Goal: Task Accomplishment & Management: Use online tool/utility

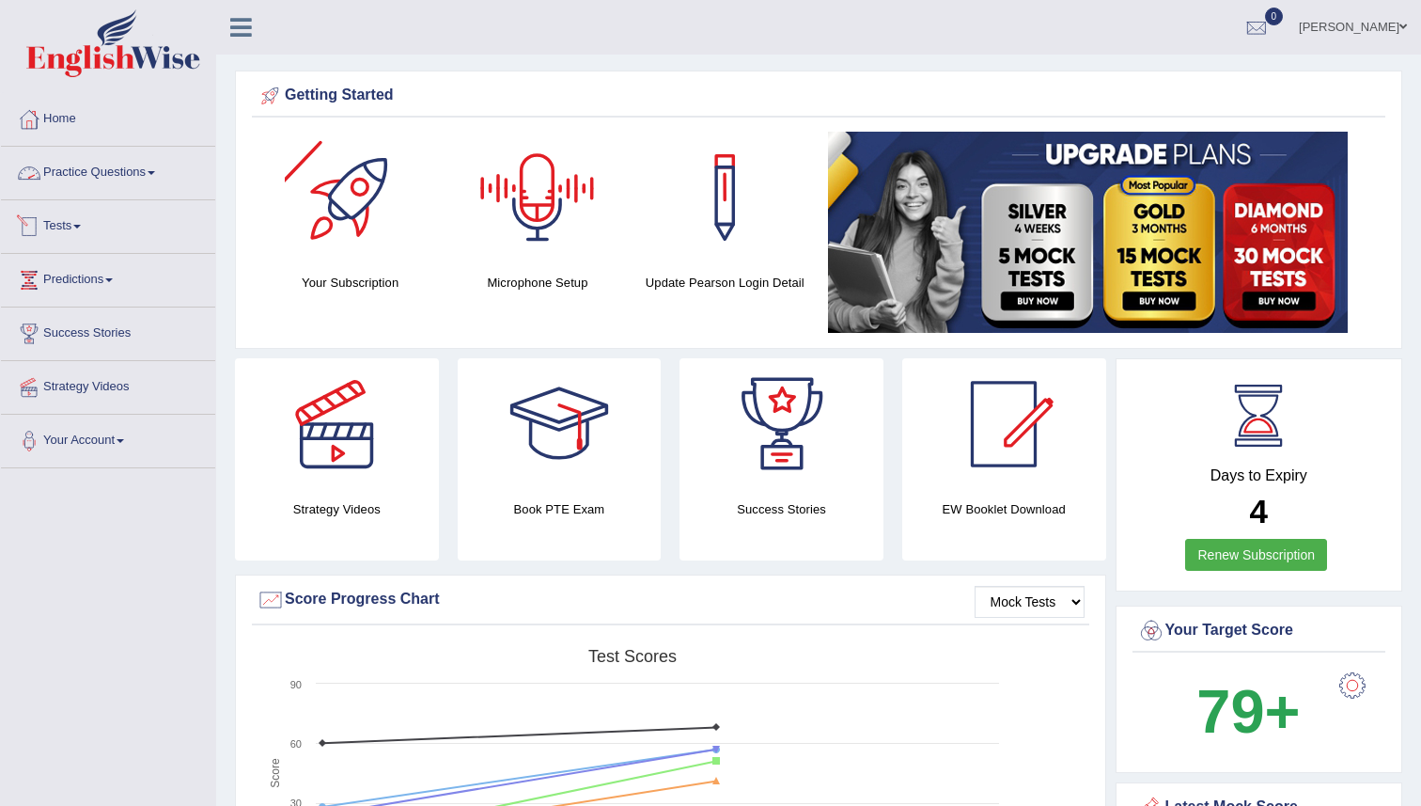
click at [73, 220] on link "Tests" at bounding box center [108, 223] width 214 height 47
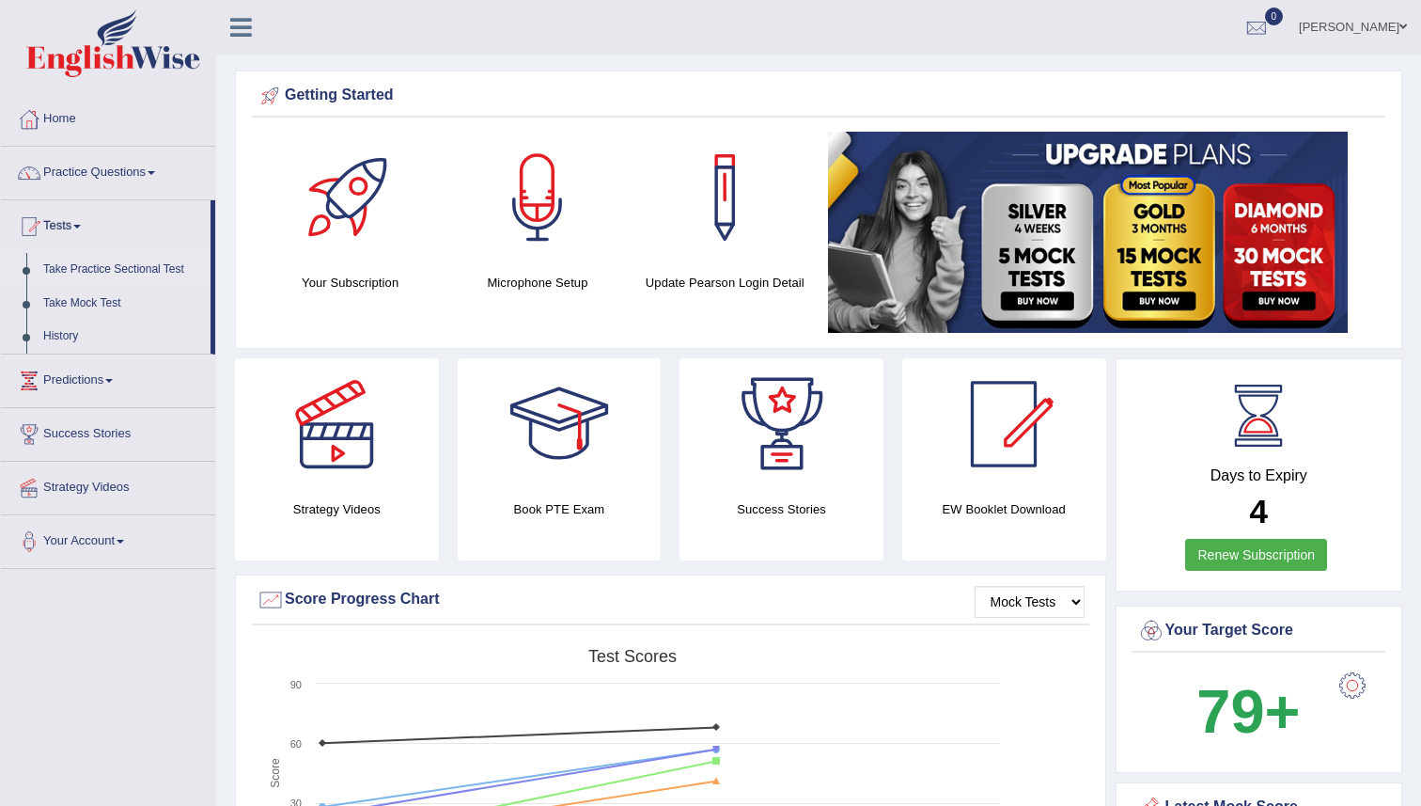
click at [66, 265] on link "Take Practice Sectional Test" at bounding box center [123, 270] width 176 height 34
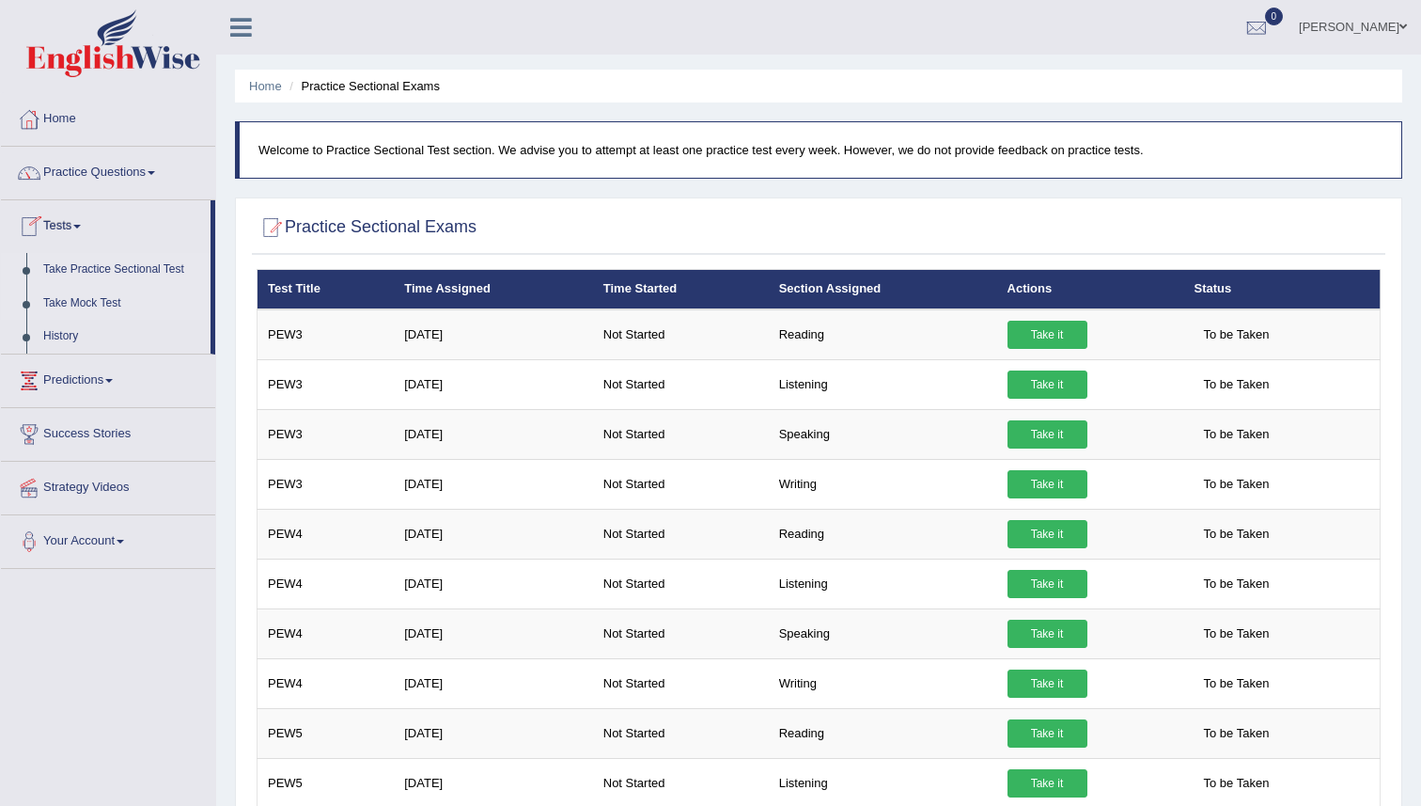
click at [94, 299] on link "Take Mock Test" at bounding box center [123, 304] width 176 height 34
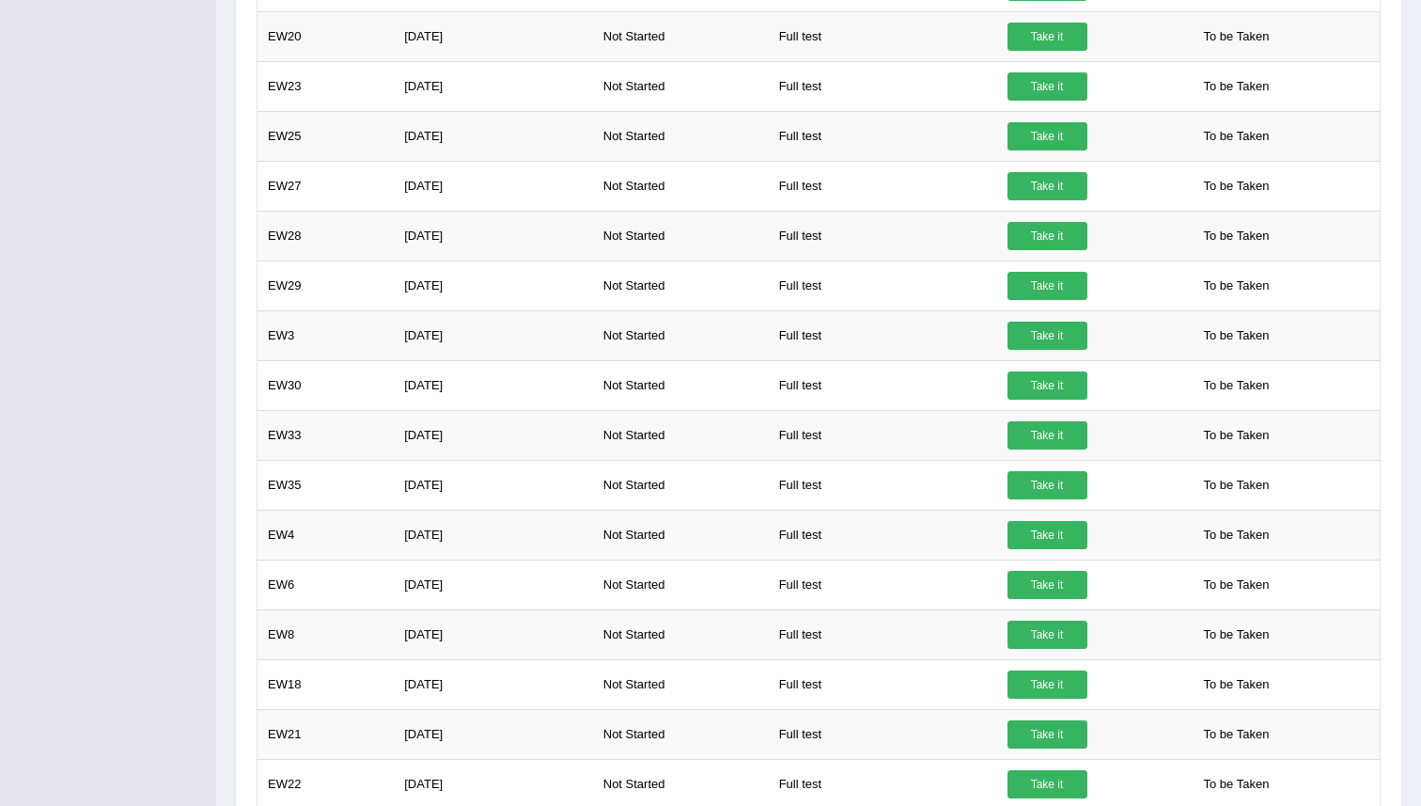
scroll to position [959, 0]
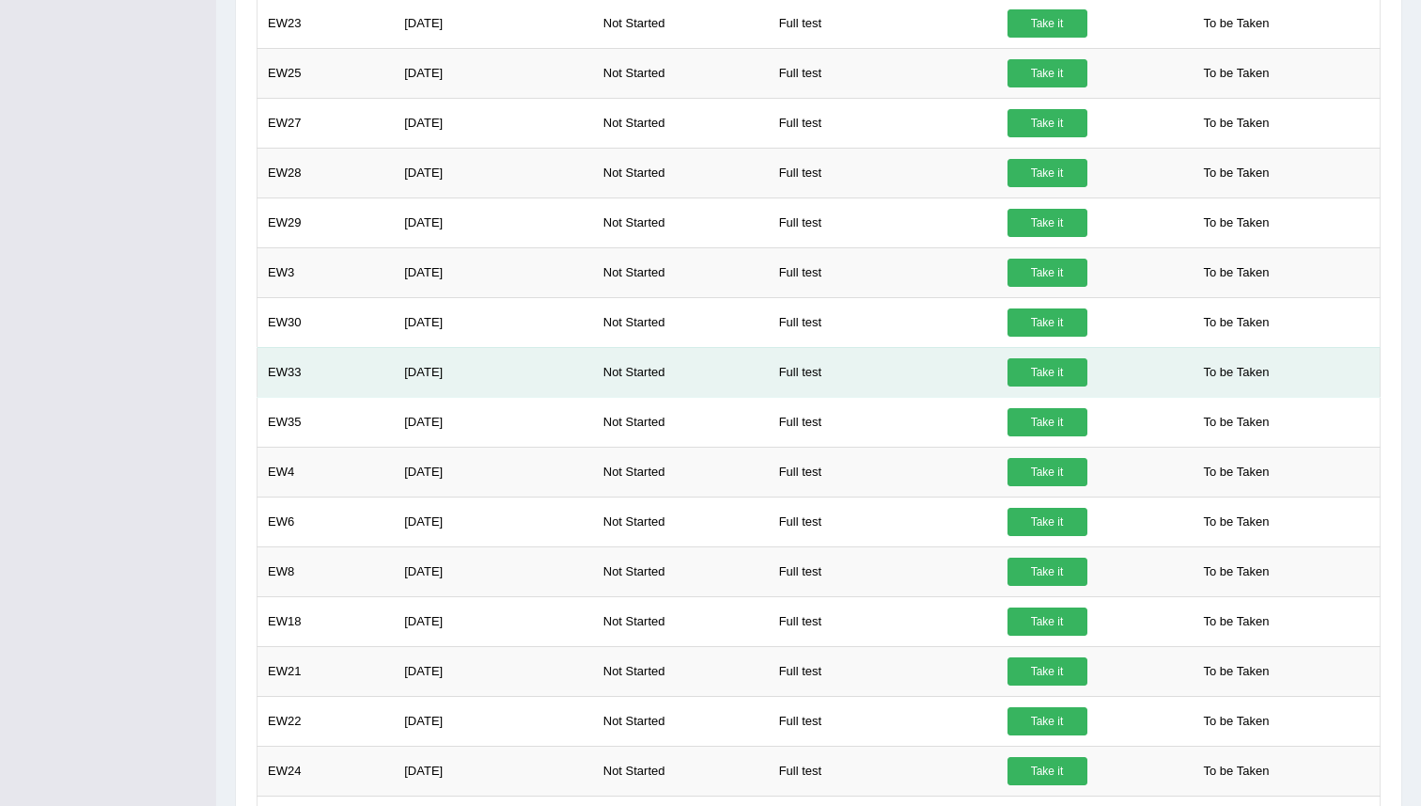
click at [1069, 380] on link "Take it" at bounding box center [1048, 372] width 80 height 28
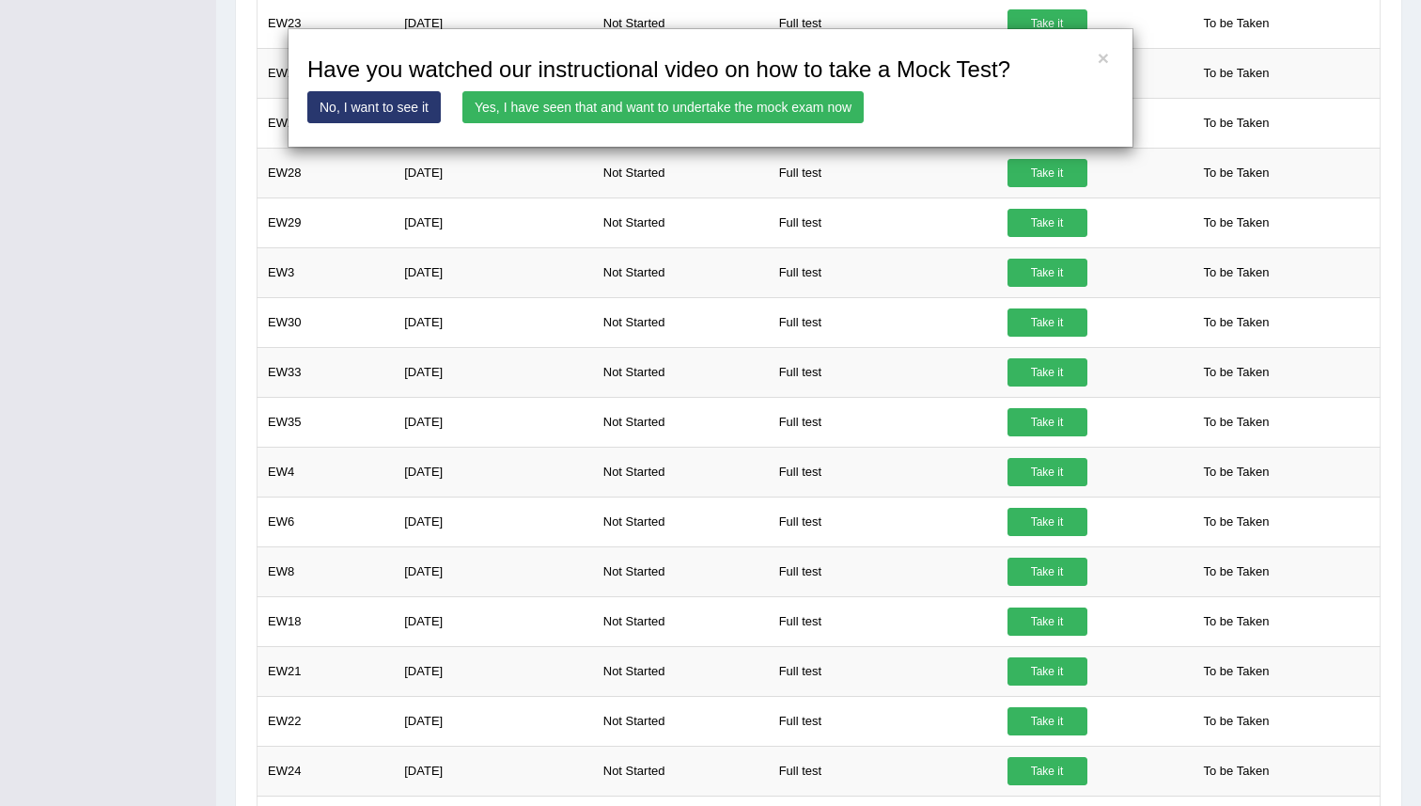
click at [628, 101] on link "Yes, I have seen that and want to undertake the mock exam now" at bounding box center [662, 107] width 401 height 32
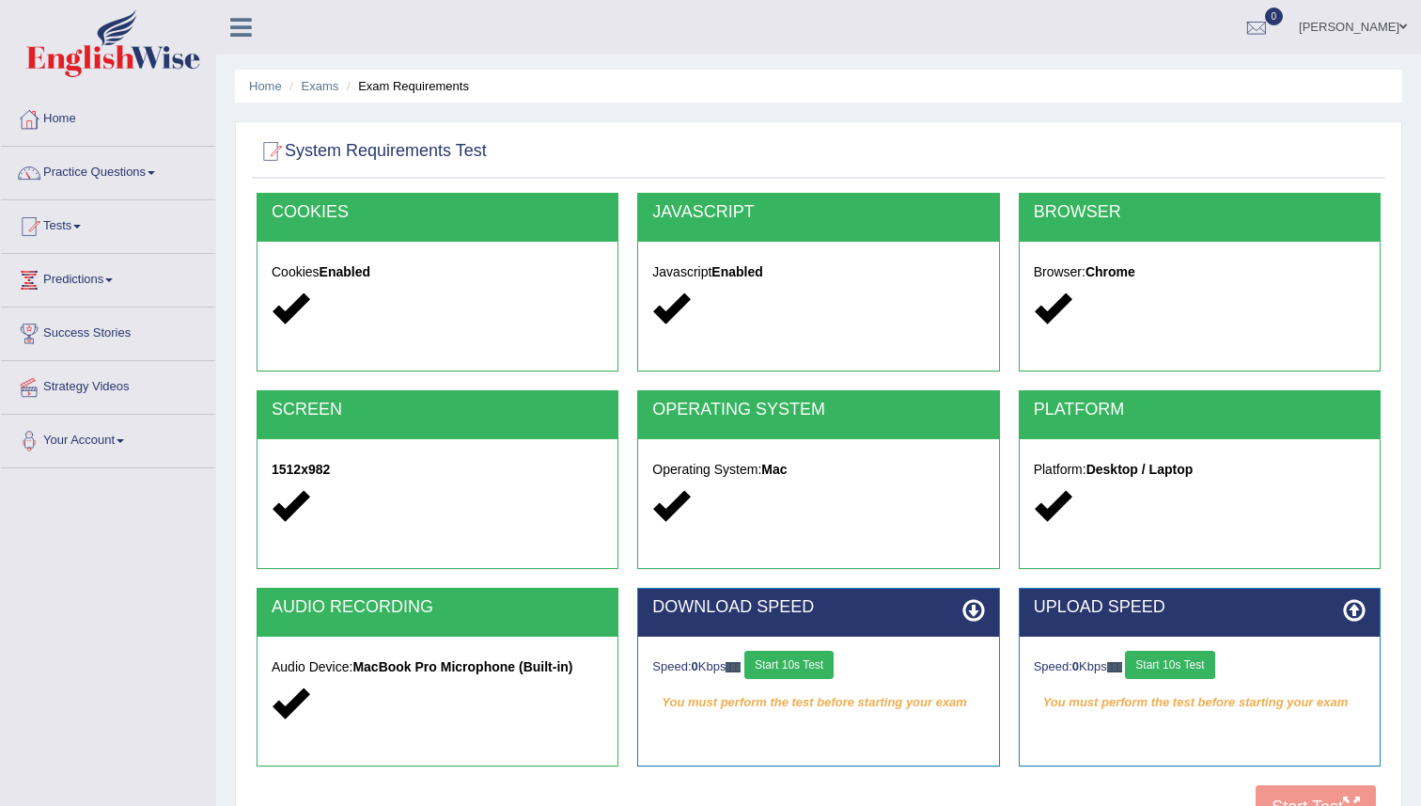
click at [812, 662] on button "Start 10s Test" at bounding box center [788, 664] width 89 height 28
click at [1173, 667] on button "Start 10s Test" at bounding box center [1169, 664] width 89 height 28
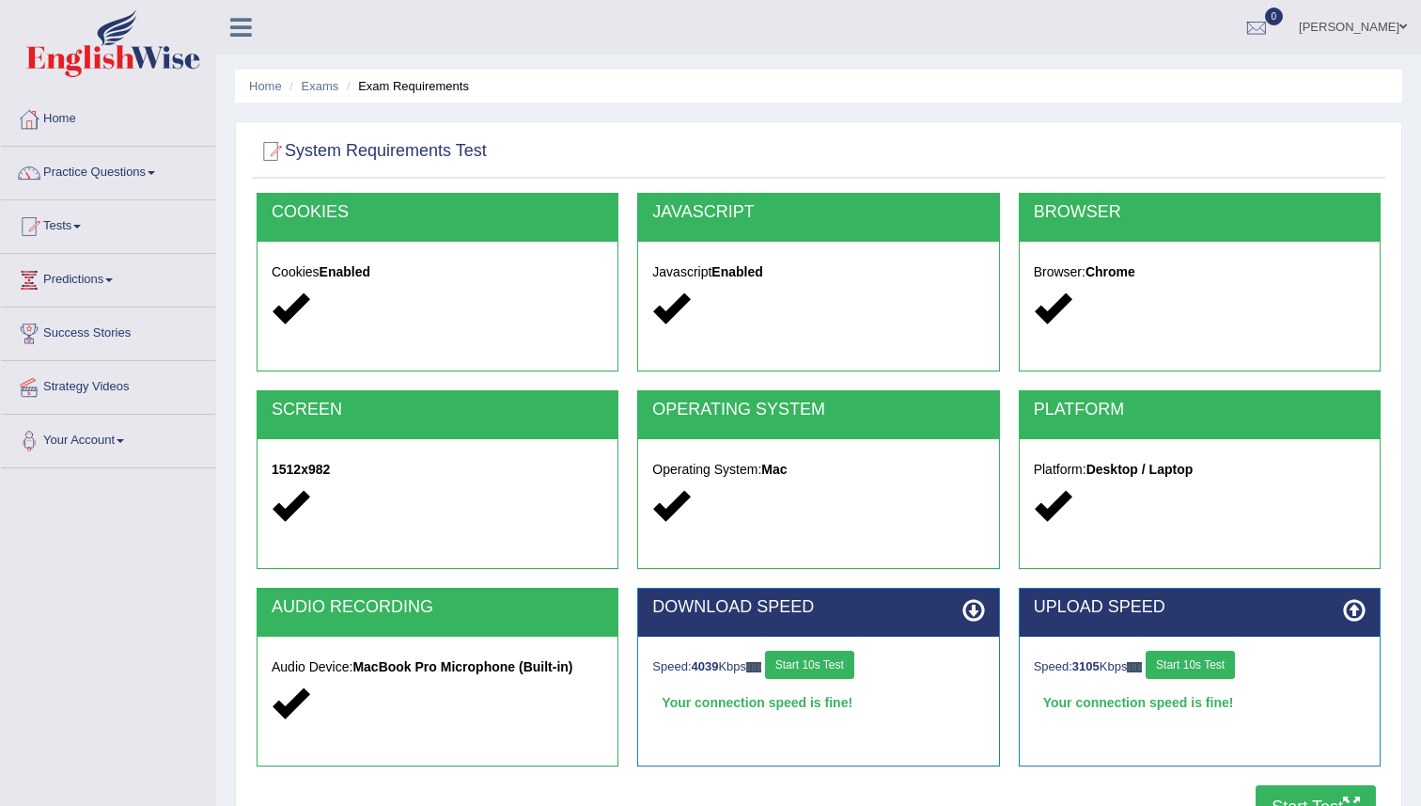
click at [1290, 802] on button "Start Test" at bounding box center [1316, 806] width 120 height 43
